Goal: Information Seeking & Learning: Learn about a topic

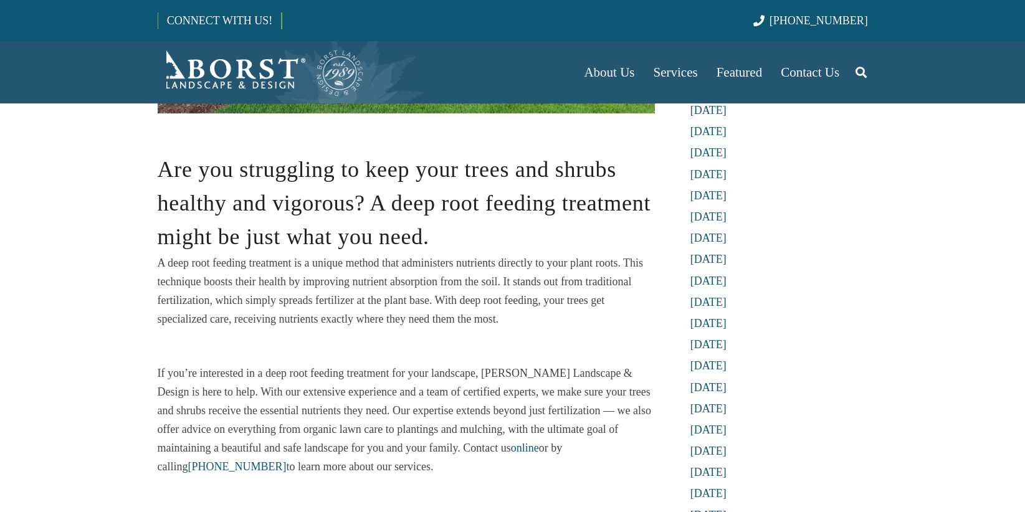
scroll to position [511, 0]
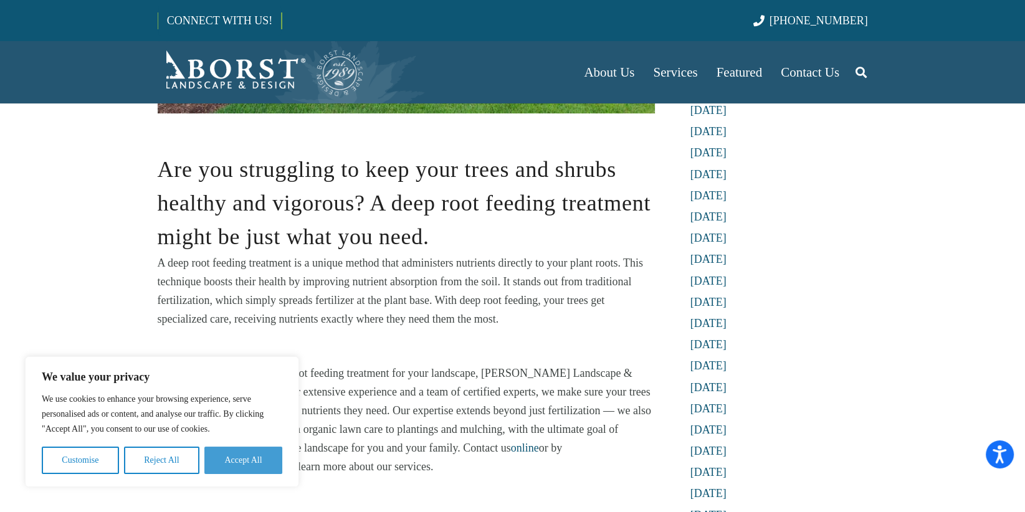
click at [213, 460] on button "Accept All" at bounding box center [243, 460] width 78 height 27
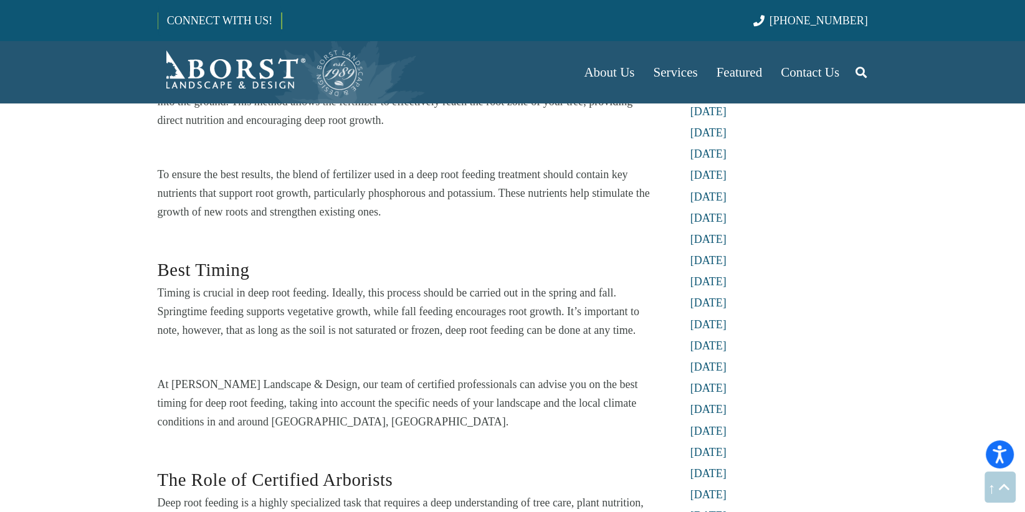
scroll to position [1446, 0]
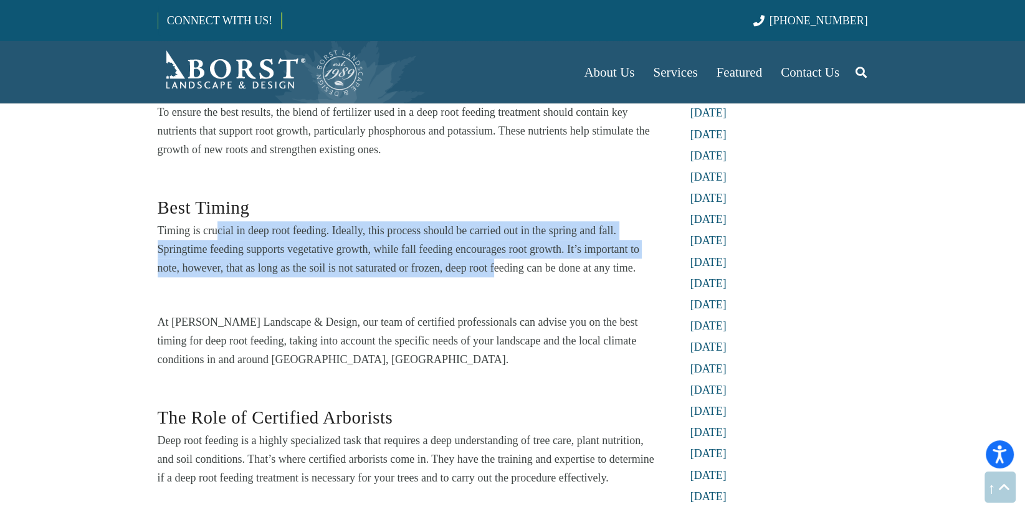
drag, startPoint x: 245, startPoint y: 239, endPoint x: 494, endPoint y: 268, distance: 251.0
click at [494, 268] on p "Timing is crucial in deep root feeding. Ideally, this process should be carried…" at bounding box center [406, 249] width 497 height 56
drag, startPoint x: 525, startPoint y: 266, endPoint x: 272, endPoint y: 236, distance: 254.8
click at [272, 236] on p "Timing is crucial in deep root feeding. Ideally, this process should be carried…" at bounding box center [406, 249] width 497 height 56
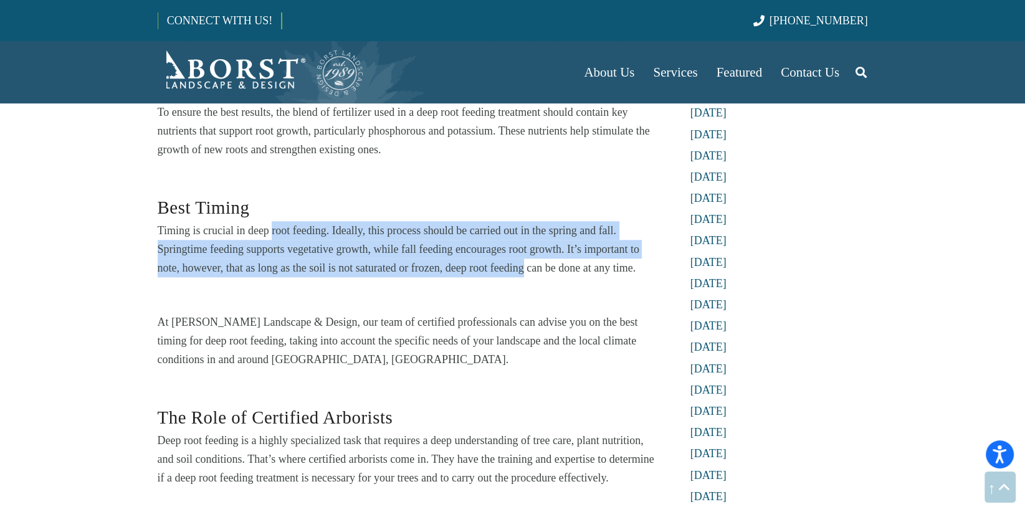
click at [272, 236] on p "Timing is crucial in deep root feeding. Ideally, this process should be carried…" at bounding box center [406, 249] width 497 height 56
drag, startPoint x: 266, startPoint y: 231, endPoint x: 535, endPoint y: 270, distance: 272.0
click at [535, 270] on p "Timing is crucial in deep root feeding. Ideally, this process should be carried…" at bounding box center [406, 249] width 497 height 56
drag, startPoint x: 573, startPoint y: 270, endPoint x: 149, endPoint y: 229, distance: 426.4
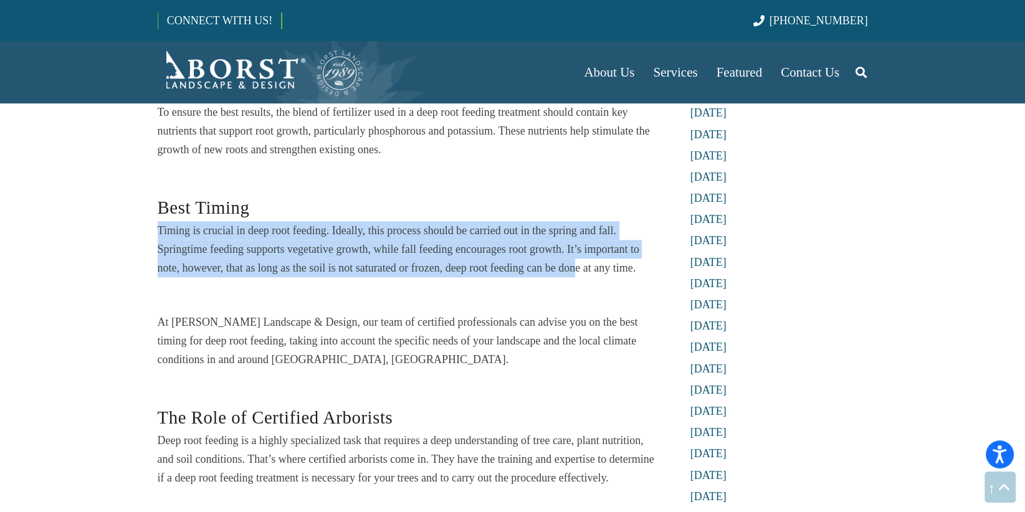
drag, startPoint x: 282, startPoint y: 239, endPoint x: 611, endPoint y: 275, distance: 331.1
click at [611, 275] on p "Timing is crucial in deep root feeding. Ideally, this process should be carried…" at bounding box center [406, 249] width 497 height 56
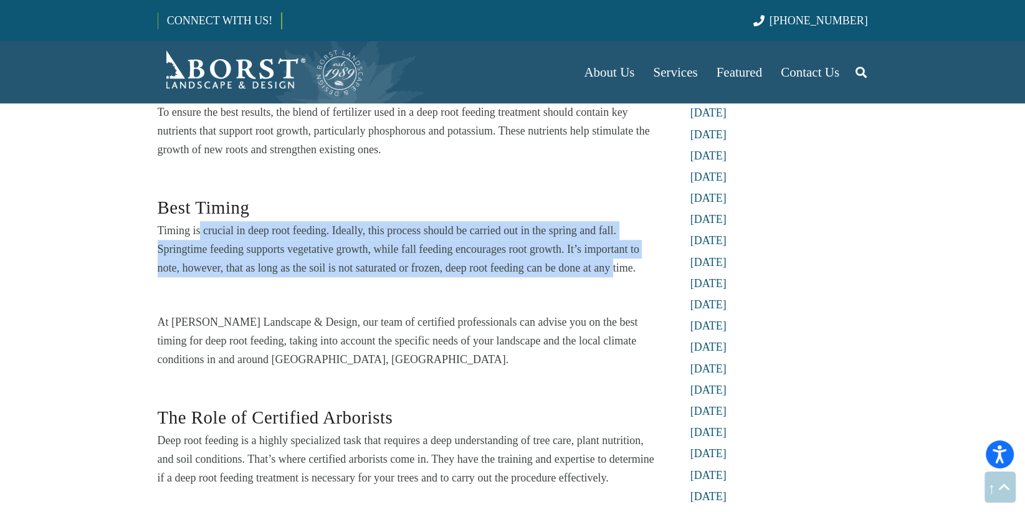
drag, startPoint x: 614, startPoint y: 275, endPoint x: 199, endPoint y: 236, distance: 416.3
click at [199, 236] on p "Timing is crucial in deep root feeding. Ideally, this process should be carried…" at bounding box center [406, 249] width 497 height 56
drag, startPoint x: 188, startPoint y: 221, endPoint x: 581, endPoint y: 270, distance: 395.6
click at [580, 270] on p "Timing is crucial in deep root feeding. Ideally, this process should be carried…" at bounding box center [406, 249] width 497 height 56
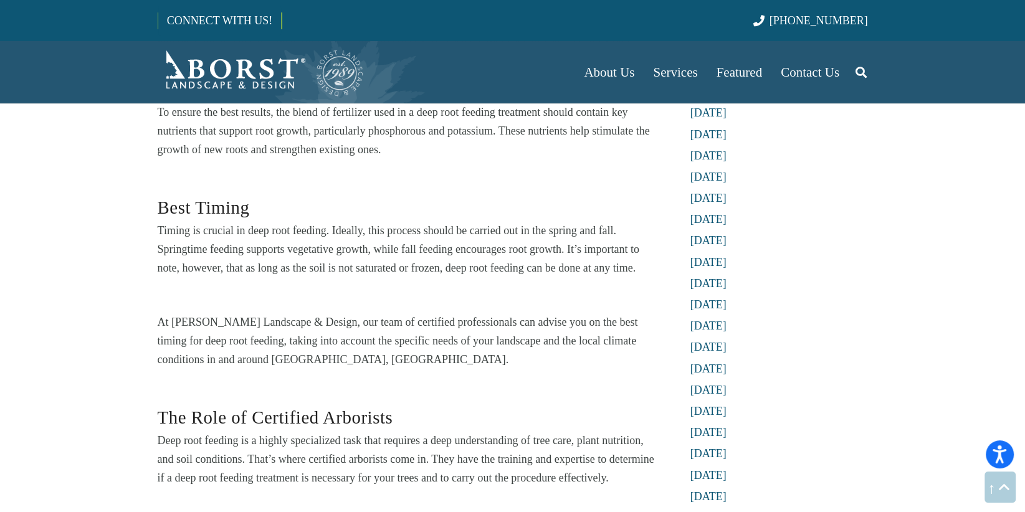
click at [591, 270] on p "Timing is crucial in deep root feeding. Ideally, this process should be carried…" at bounding box center [406, 249] width 497 height 56
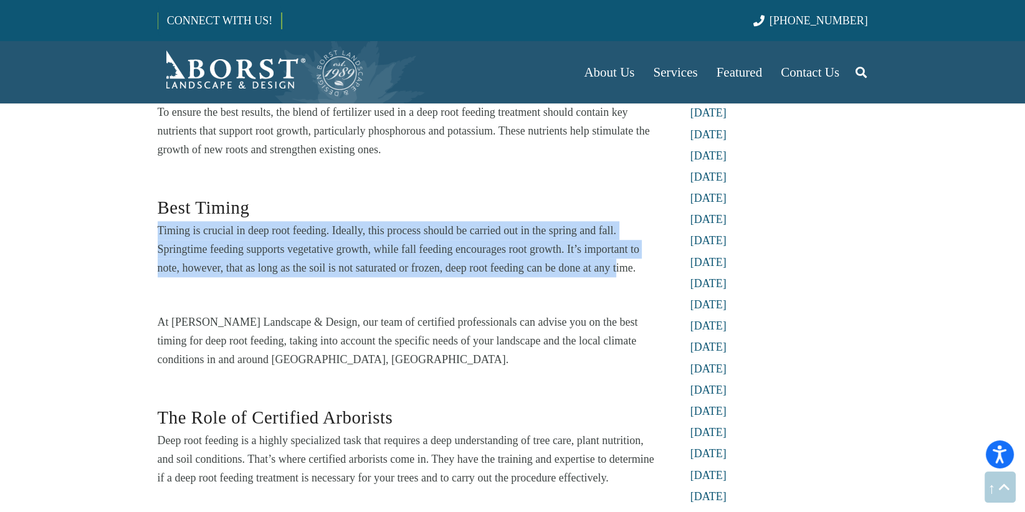
drag, startPoint x: 614, startPoint y: 267, endPoint x: 146, endPoint y: 224, distance: 469.3
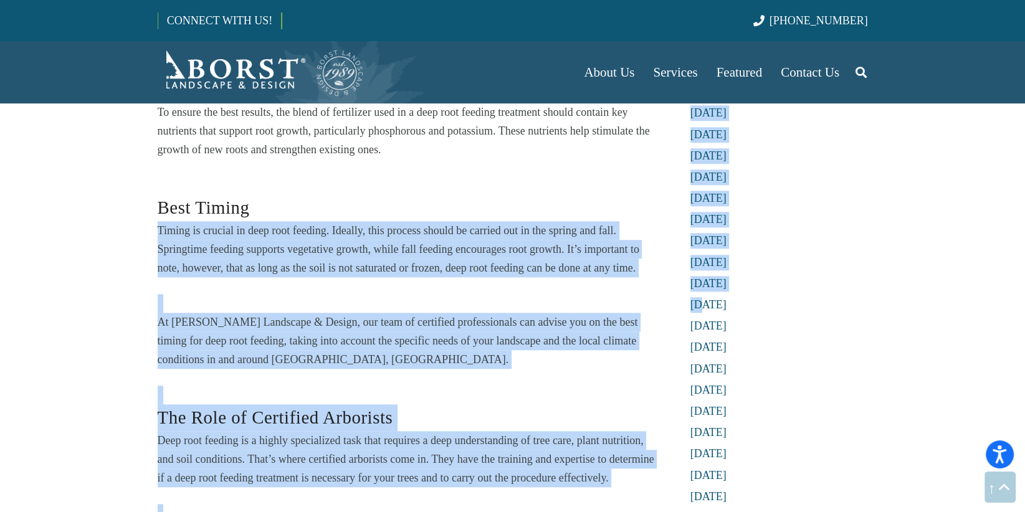
drag, startPoint x: 139, startPoint y: 224, endPoint x: 720, endPoint y: 296, distance: 585.9
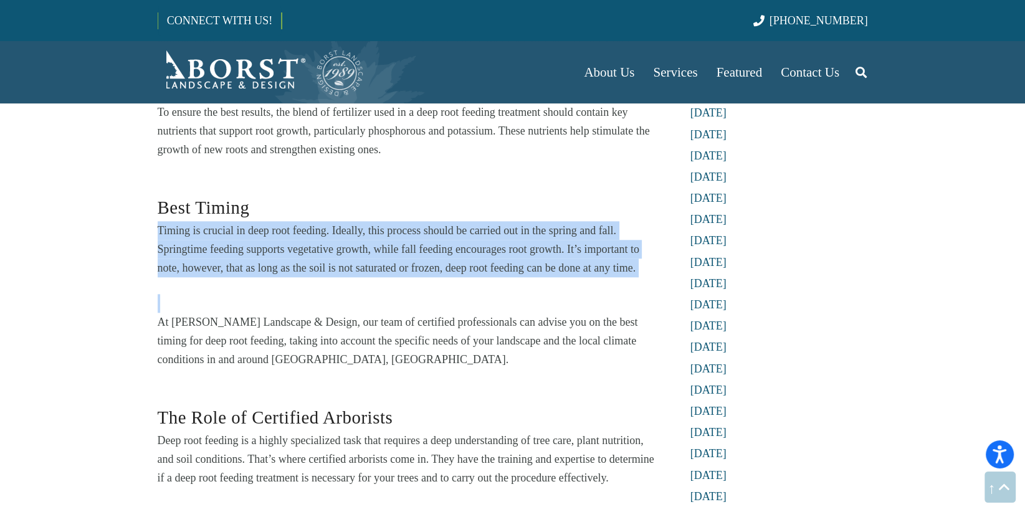
drag, startPoint x: 604, startPoint y: 281, endPoint x: 284, endPoint y: 216, distance: 326.2
click at [285, 216] on div "Deep Root Feeding Treatment: The Process and Best Practices Root Zone Injection…" at bounding box center [406, 257] width 497 height 973
click at [272, 219] on h3 "Best Timing" at bounding box center [406, 207] width 497 height 27
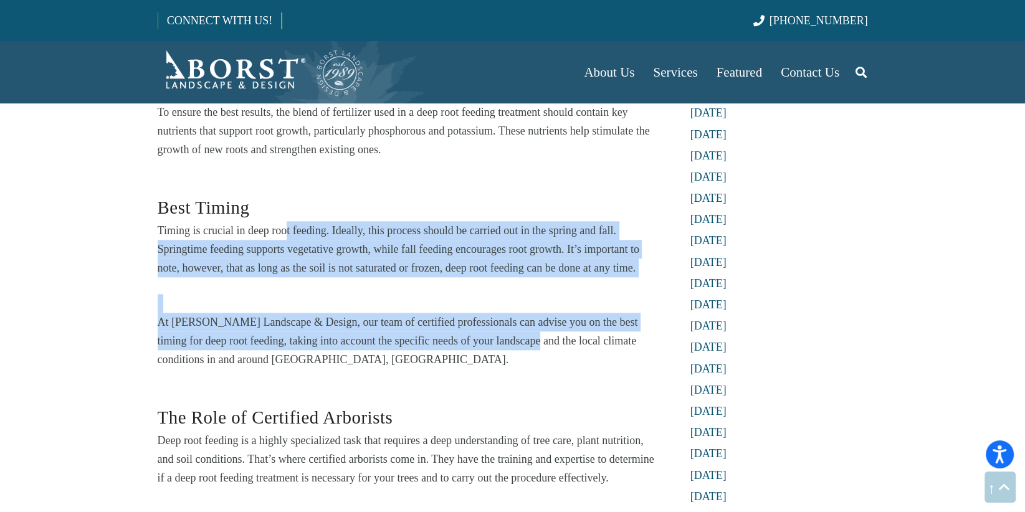
drag, startPoint x: 408, startPoint y: 276, endPoint x: 503, endPoint y: 348, distance: 119.6
click at [503, 348] on div "Deep Root Feeding Treatment: The Process and Best Practices Root Zone Injection…" at bounding box center [406, 257] width 497 height 973
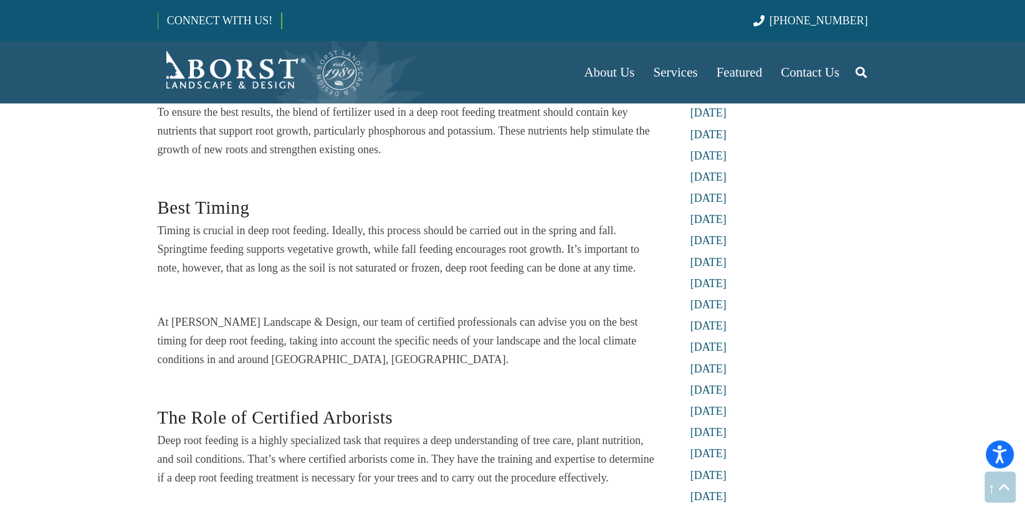
click at [507, 351] on p "At [PERSON_NAME] Landscape & Design, our team of certified professionals can ad…" at bounding box center [406, 341] width 497 height 56
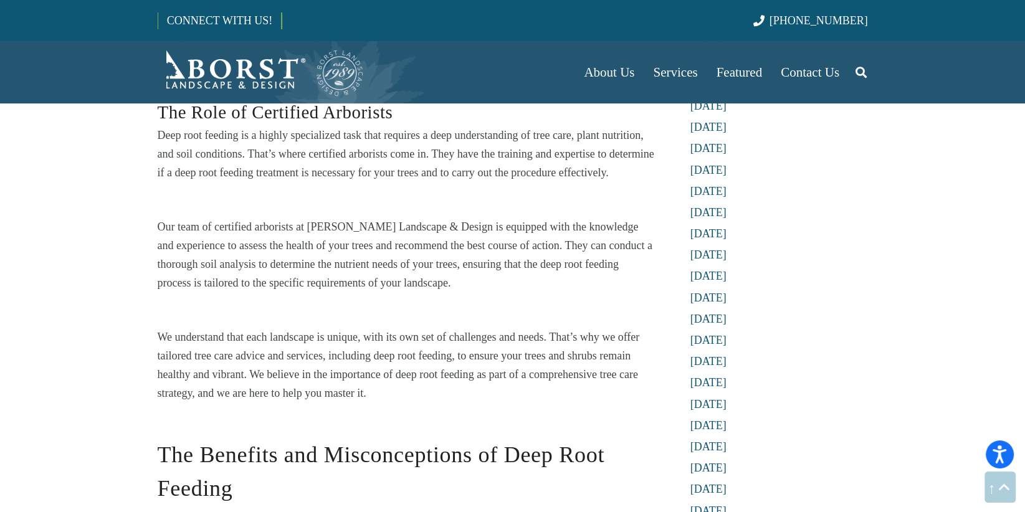
scroll to position [1757, 0]
